Goal: Task Accomplishment & Management: Use online tool/utility

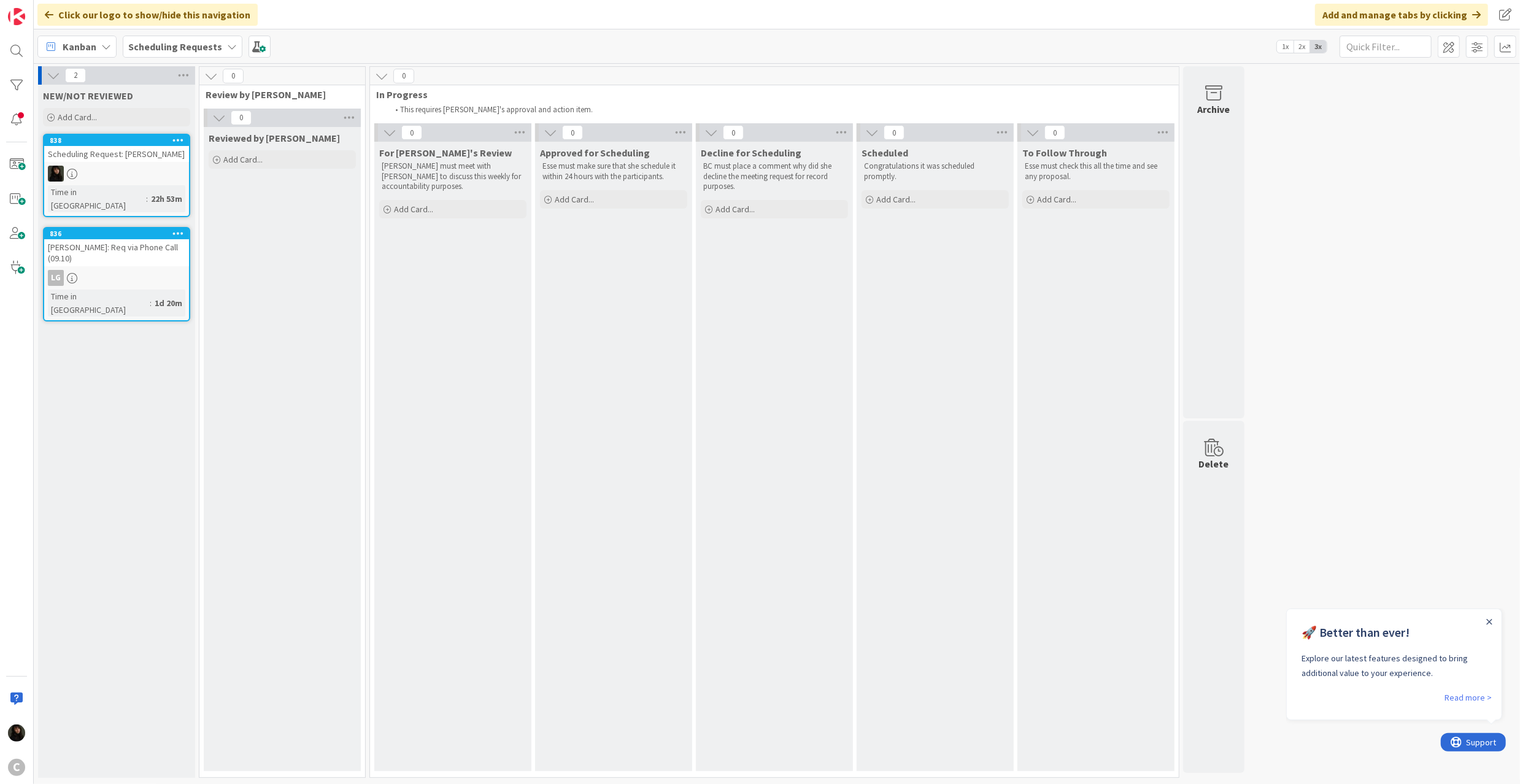
click at [169, 47] on b "Scheduling Requests" at bounding box center [176, 46] width 94 height 12
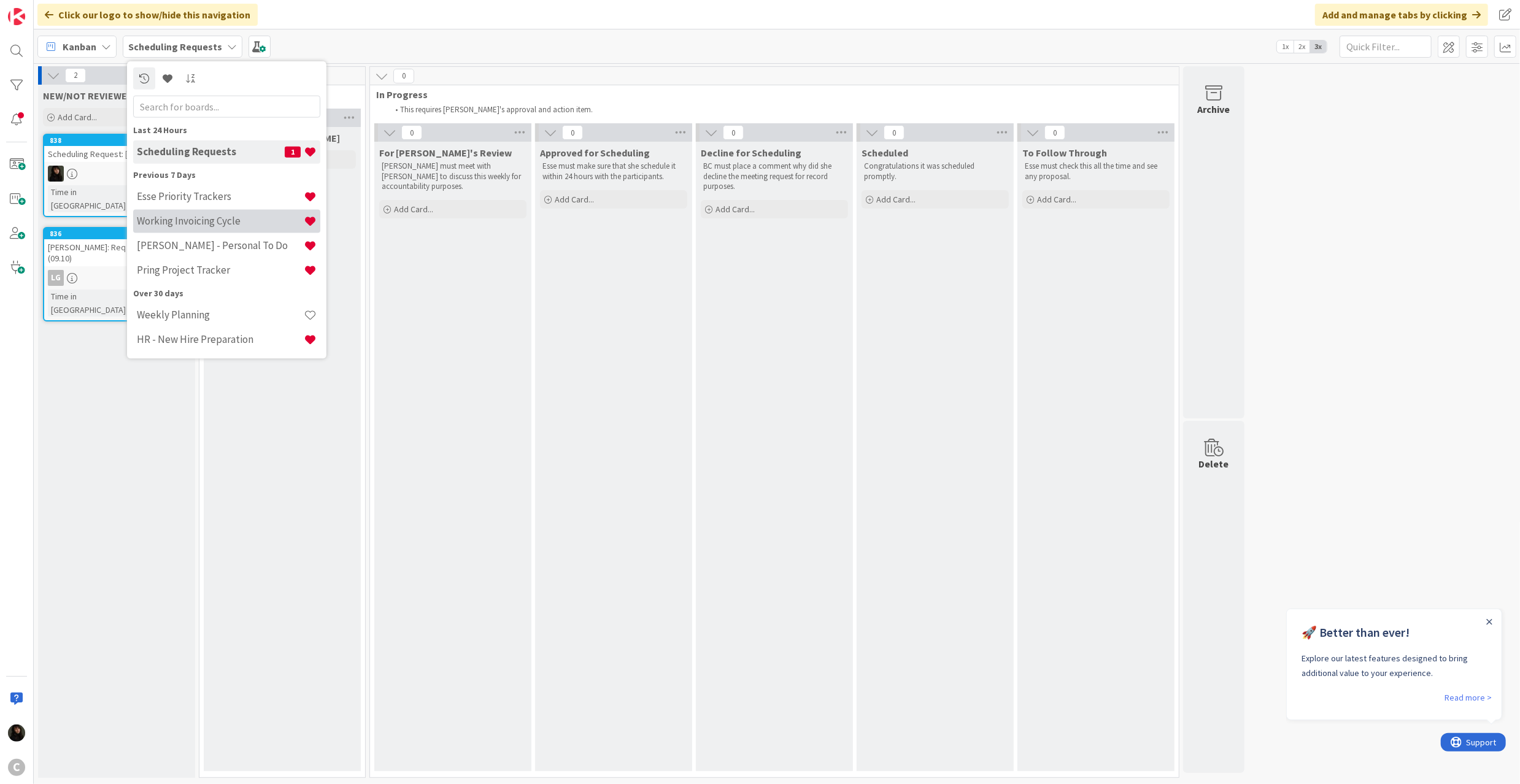
click at [252, 228] on div "Working Invoicing Cycle" at bounding box center [226, 221] width 187 height 24
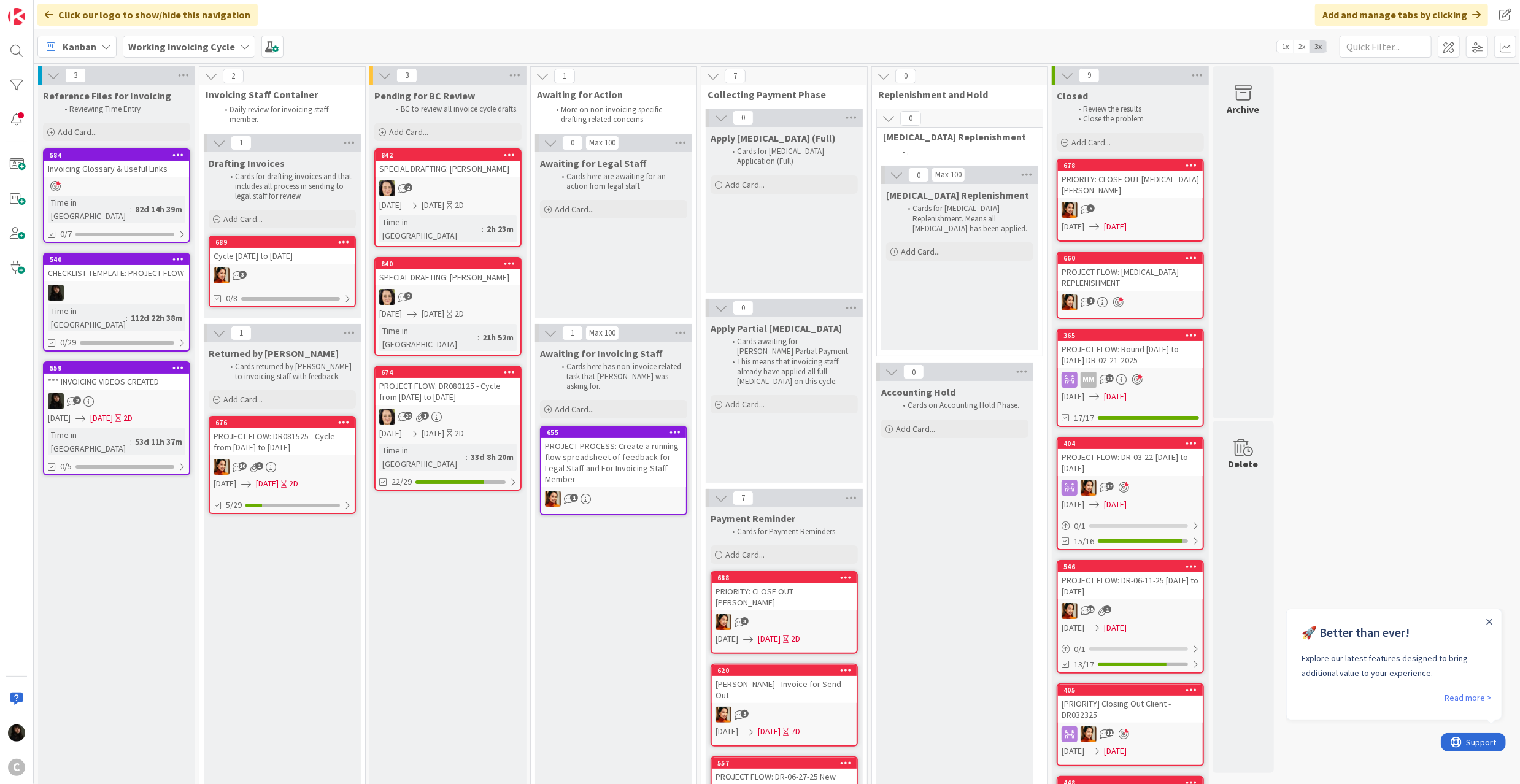
click at [465, 181] on div "2" at bounding box center [448, 188] width 145 height 16
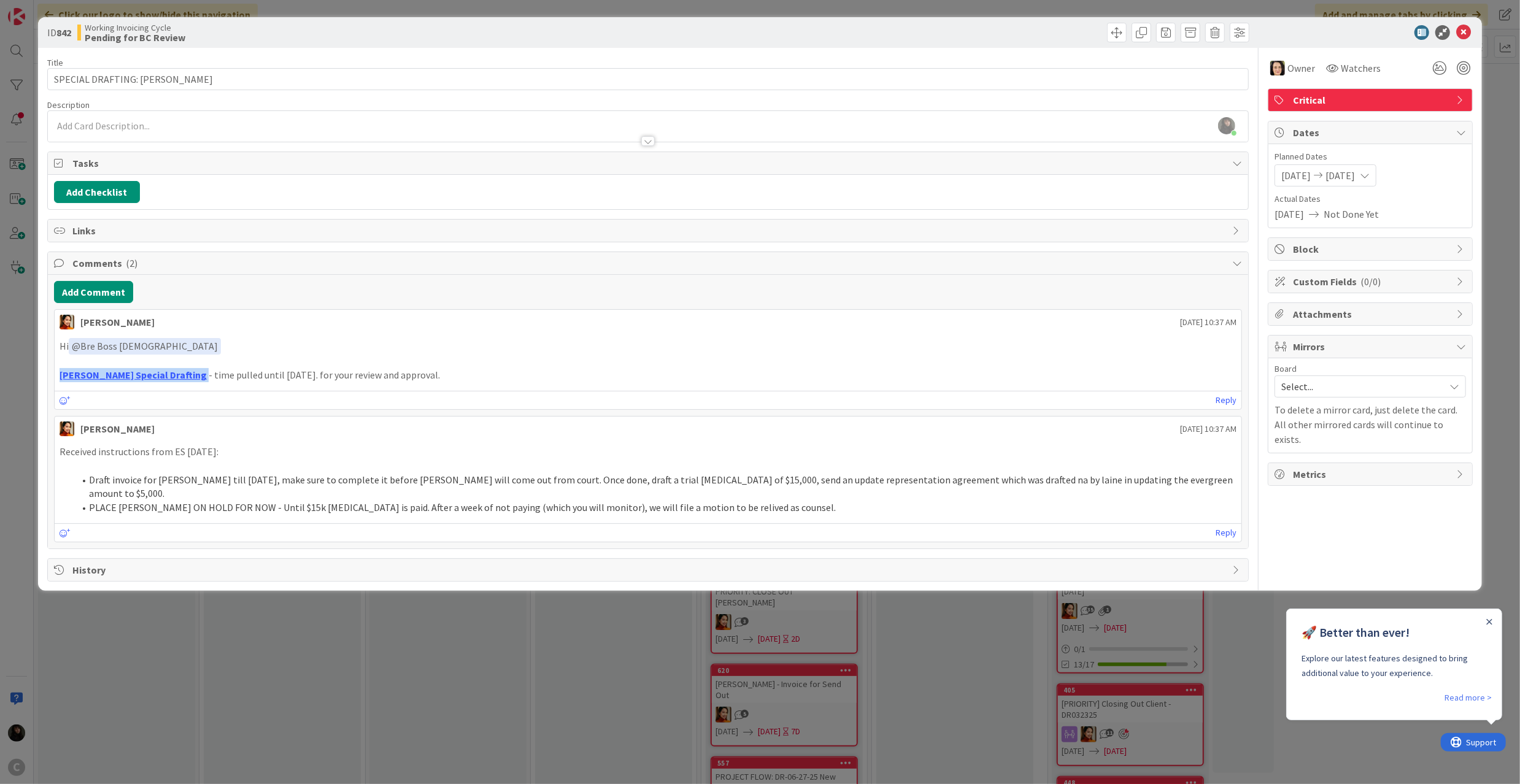
drag, startPoint x: 152, startPoint y: 381, endPoint x: 50, endPoint y: 383, distance: 102.0
click at [50, 383] on div "Add Comment [PERSON_NAME] [DATE] 10:37 AM Hi ﻿ @ Bre Boss [DEMOGRAPHIC_DATA] ﻿ …" at bounding box center [647, 411] width 1200 height 273
copy strong "[PERSON_NAME] Special Drafting"
click at [1470, 22] on div "ID 842 Working Invoicing Cycle Pending for BC Review" at bounding box center [760, 32] width 1444 height 31
click at [1461, 31] on icon at bounding box center [1463, 32] width 15 height 15
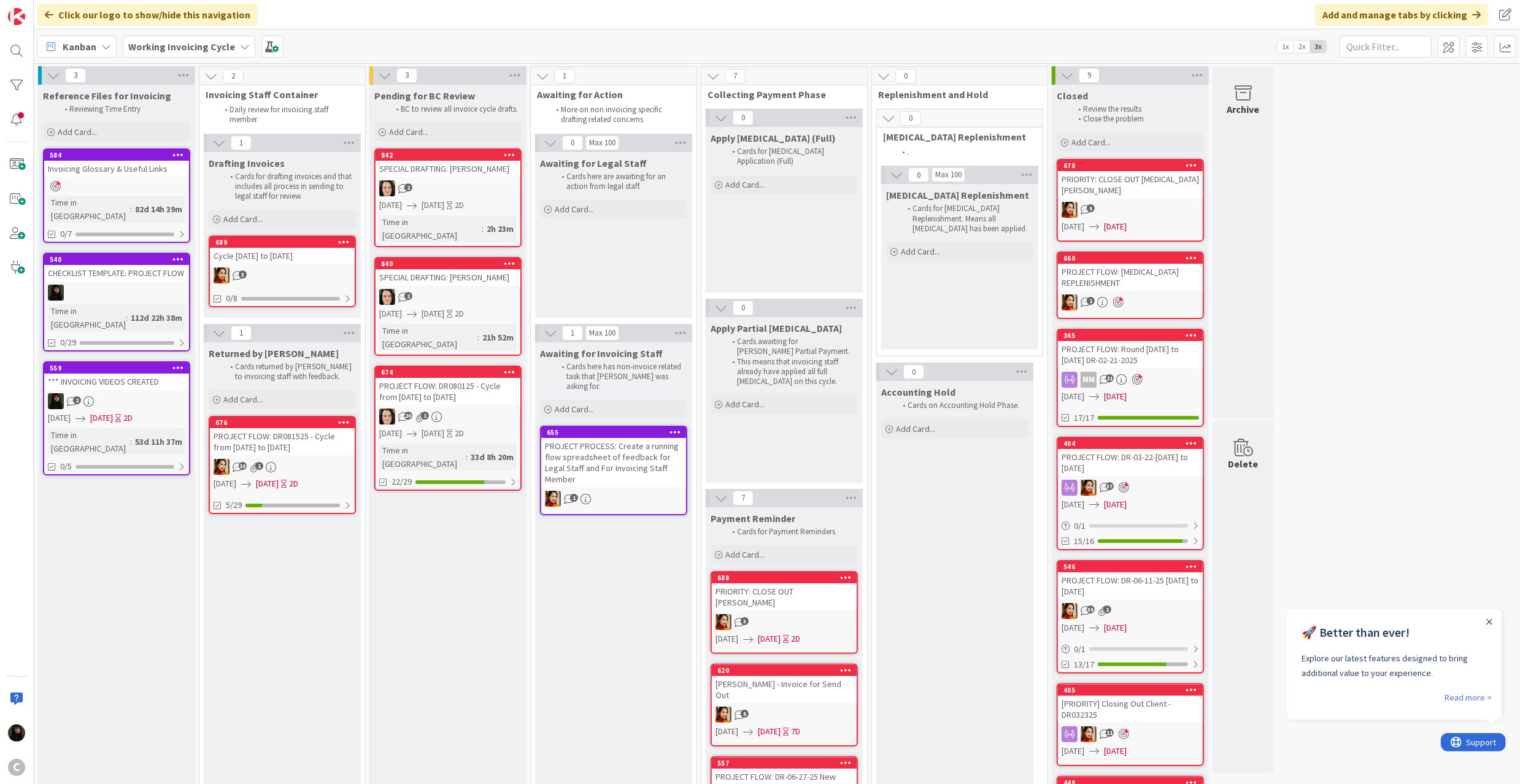
click at [462, 289] on div "2" at bounding box center [448, 296] width 145 height 16
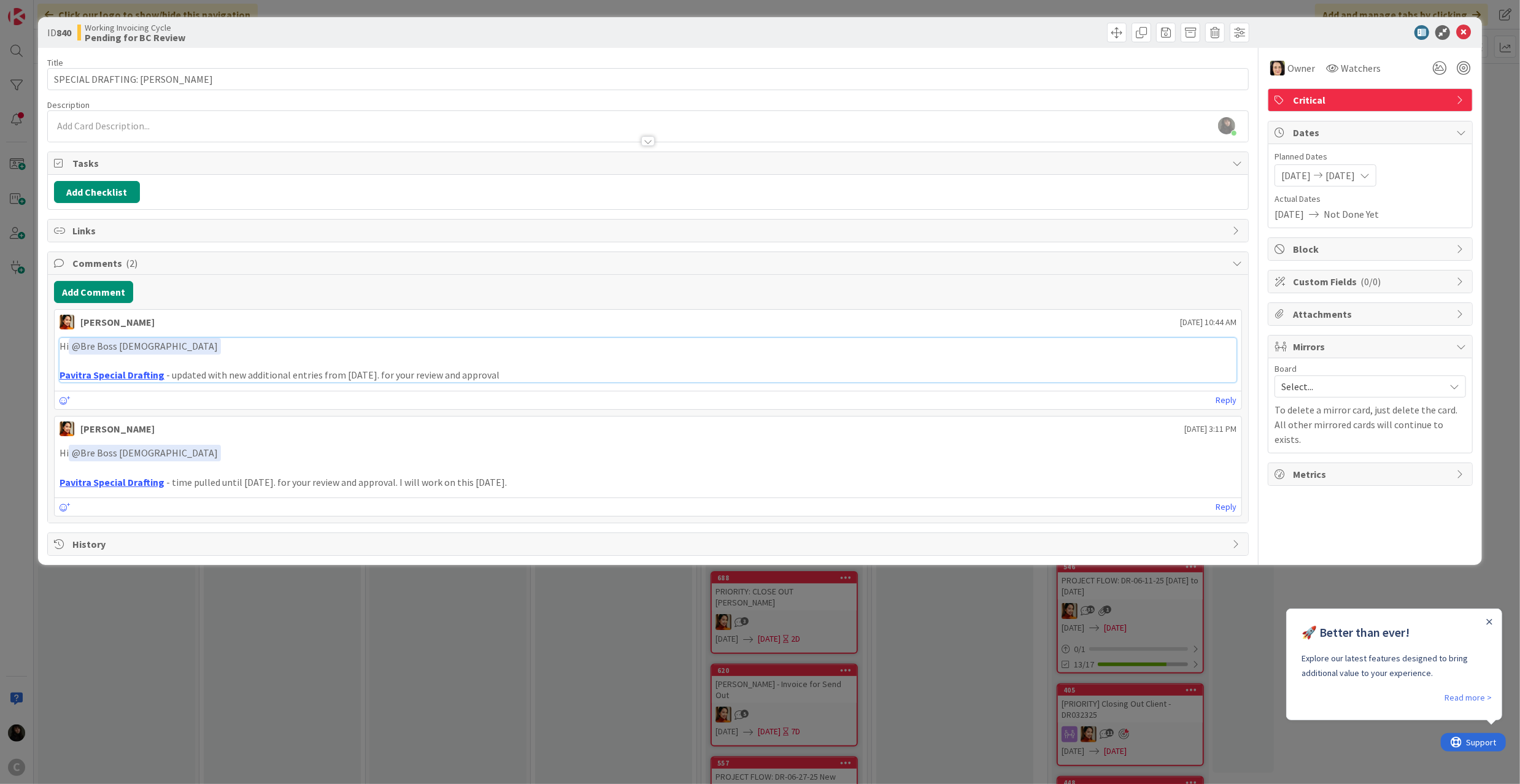
drag, startPoint x: 161, startPoint y: 378, endPoint x: 15, endPoint y: 380, distance: 146.0
click at [15, 380] on div "ID 840 Working Invoicing Cycle Pending for BC Review Title 36 / 128 SPECIAL DRA…" at bounding box center [760, 392] width 1520 height 784
drag, startPoint x: 162, startPoint y: 375, endPoint x: 54, endPoint y: 383, distance: 108.3
click at [54, 383] on div "[PERSON_NAME] [DATE] 10:44 AM Hi ﻿ @ Bre Boss [DEMOGRAPHIC_DATA] ﻿ Pavitra Spec…" at bounding box center [648, 359] width 1188 height 100
copy link "Pavitra Special Drafting"
